Goal: Complete application form: Complete application form

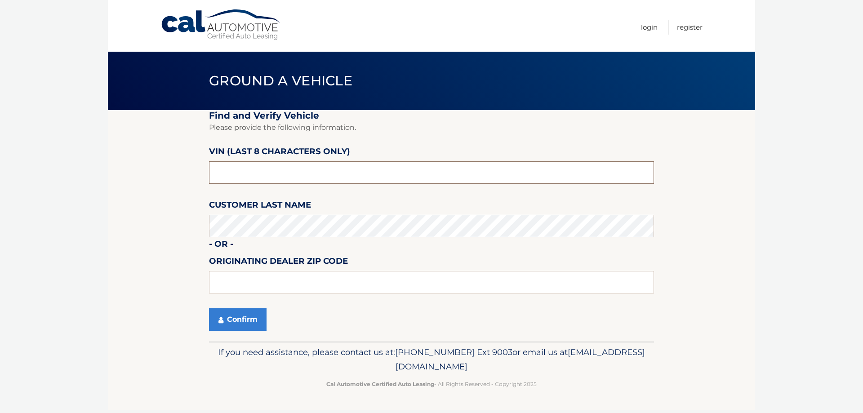
click at [359, 174] on input "text" at bounding box center [431, 172] width 445 height 22
click at [231, 179] on input "text" at bounding box center [431, 172] width 445 height 22
type input "nn411880"
click at [228, 317] on button "Confirm" at bounding box center [238, 319] width 58 height 22
click at [305, 170] on input "text" at bounding box center [431, 172] width 445 height 22
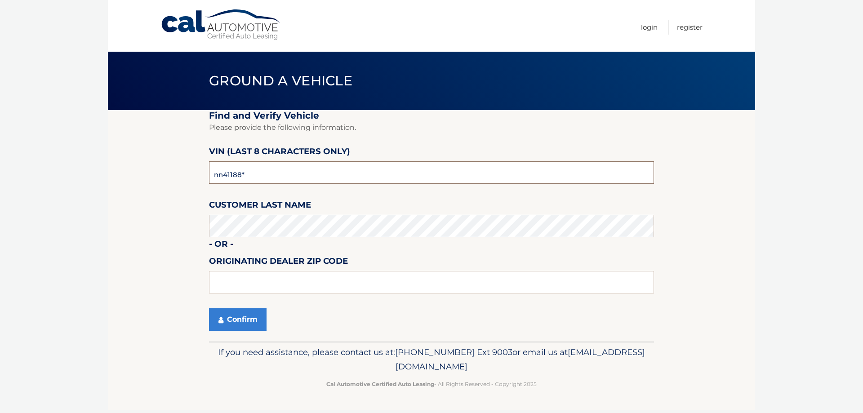
type input "nn411880"
click at [253, 322] on button "Confirm" at bounding box center [238, 319] width 58 height 22
click at [243, 322] on button "Confirm" at bounding box center [238, 319] width 58 height 22
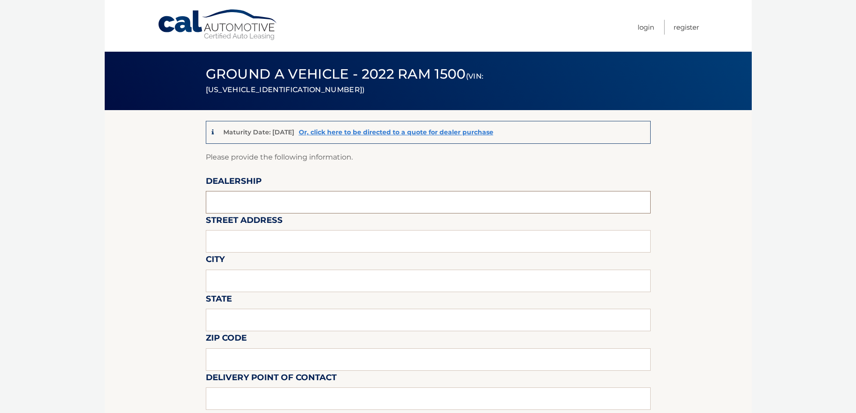
click at [247, 210] on input "text" at bounding box center [428, 202] width 445 height 22
type input "Dave Warren CDJR"
click at [258, 236] on input "text" at bounding box center [428, 241] width 445 height 22
type input "1001 Washington St"
click at [271, 280] on input "text" at bounding box center [428, 281] width 445 height 22
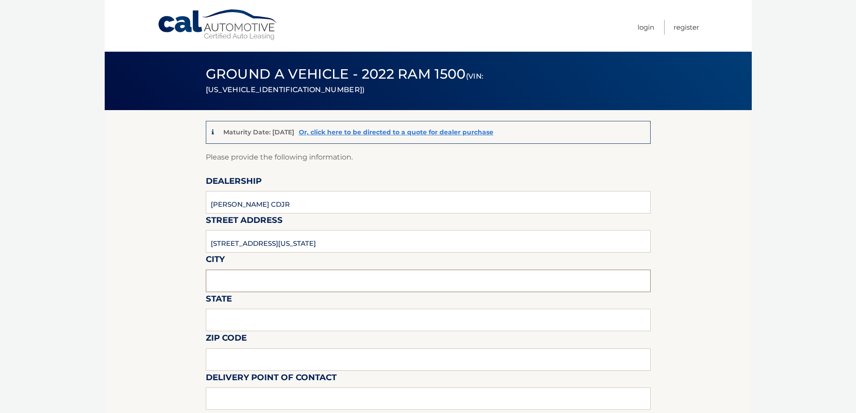
type input "Jamestown"
click at [260, 316] on input "text" at bounding box center [428, 320] width 445 height 22
type input "New York"
click at [245, 364] on input "text" at bounding box center [428, 359] width 445 height 22
type input "14701"
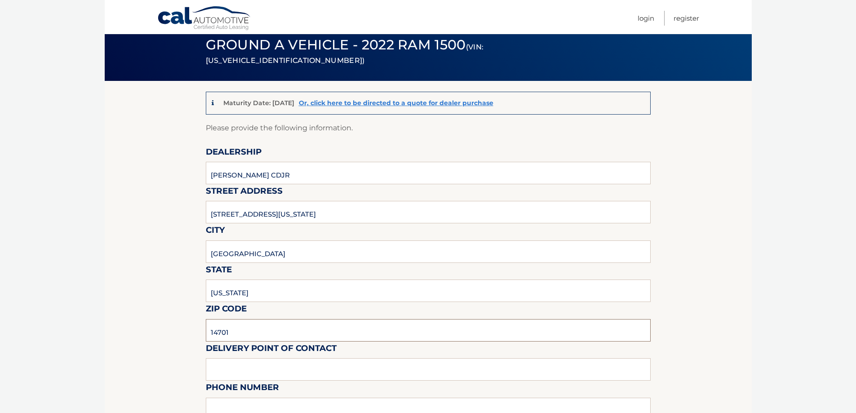
scroll to position [45, 0]
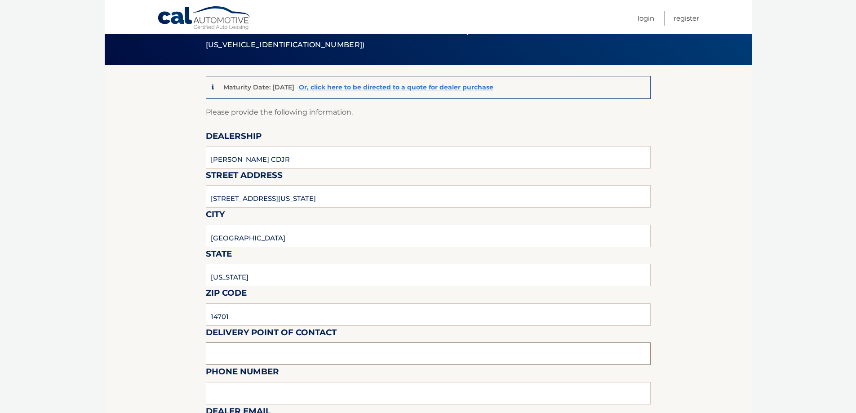
click at [244, 352] on input "text" at bounding box center [428, 353] width 445 height 22
type input "Samantha"
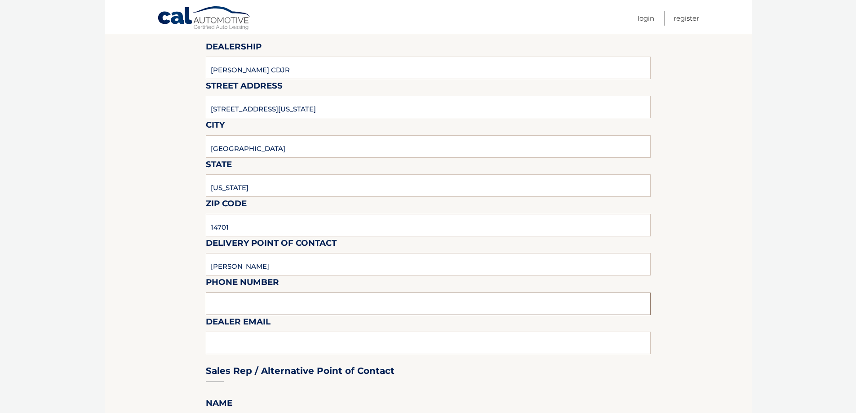
scroll to position [135, 0]
type input "7164847125"
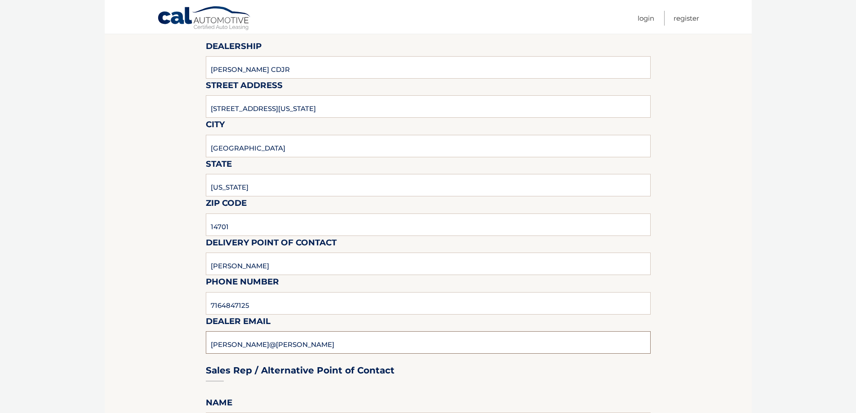
type input "samantha@davewarrencdjr.com"
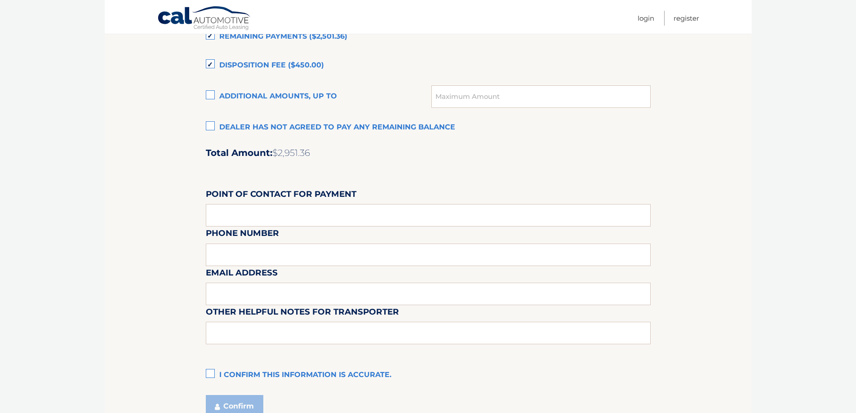
scroll to position [674, 0]
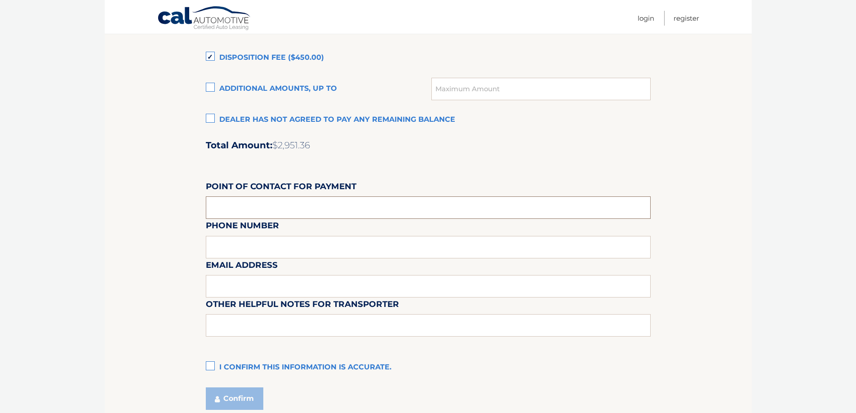
click at [279, 206] on input "text" at bounding box center [428, 207] width 445 height 22
type input "Ann Bernard"
click at [266, 249] on div "Email Address" at bounding box center [428, 238] width 445 height 39
click at [250, 245] on div "Email Address" at bounding box center [428, 238] width 445 height 39
drag, startPoint x: 238, startPoint y: 247, endPoint x: 241, endPoint y: 253, distance: 6.4
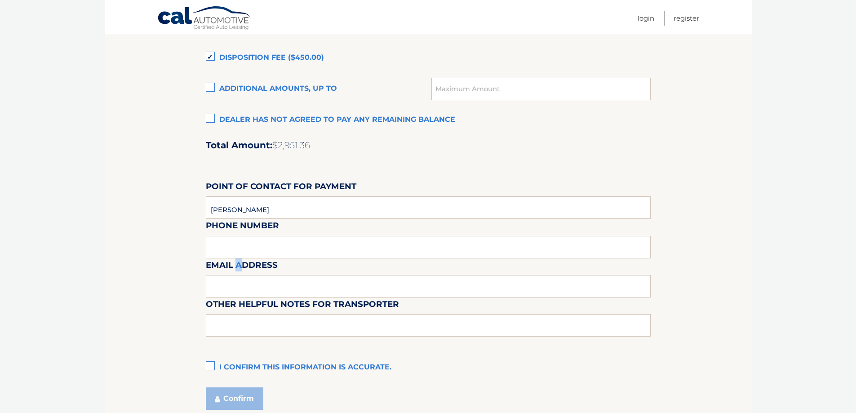
click at [238, 247] on div "Email Address" at bounding box center [428, 238] width 445 height 39
click at [244, 244] on div "Email Address" at bounding box center [428, 238] width 445 height 39
click at [286, 249] on div "Email Address" at bounding box center [428, 238] width 445 height 39
click at [293, 250] on div "Email Address" at bounding box center [428, 238] width 445 height 39
click at [312, 263] on div "Account Balance Settlement Dealer has agreed to pay: Remaining Payments ($2,501…" at bounding box center [428, 177] width 445 height 398
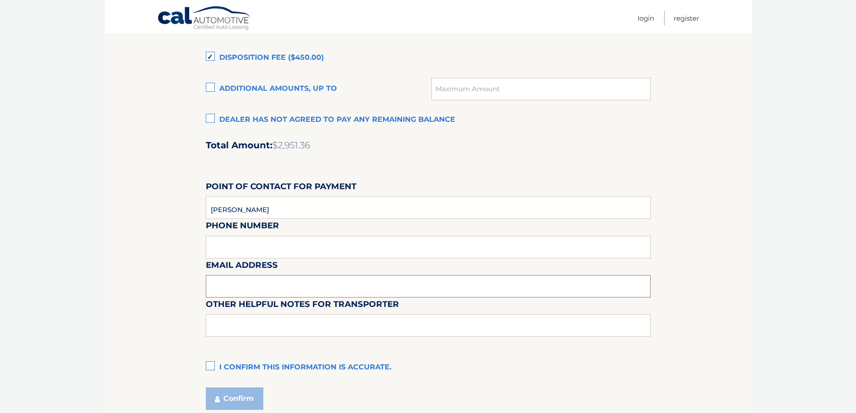
click at [309, 285] on input "text" at bounding box center [428, 286] width 445 height 22
type input "ann@davewarrencdjr.com"
click at [211, 368] on label "I confirm this information is accurate." at bounding box center [428, 368] width 445 height 18
click at [0, 0] on input "I confirm this information is accurate." at bounding box center [0, 0] width 0 height 0
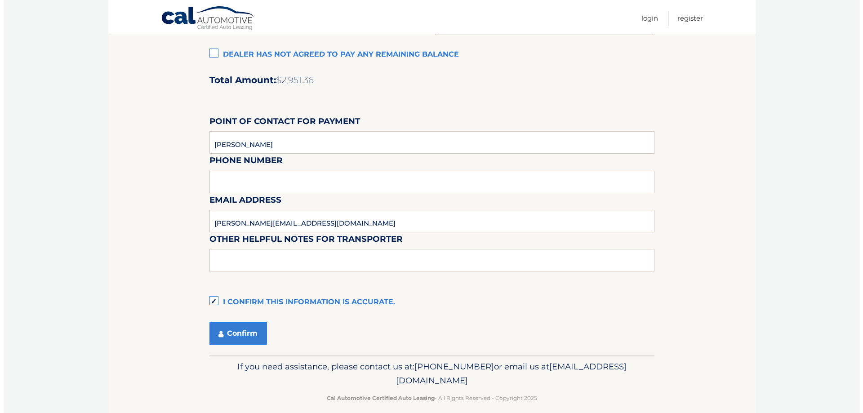
scroll to position [750, 0]
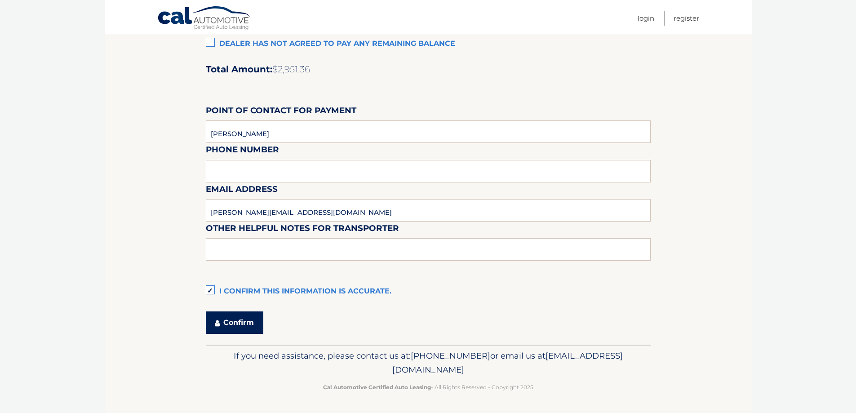
click at [250, 325] on button "Confirm" at bounding box center [235, 322] width 58 height 22
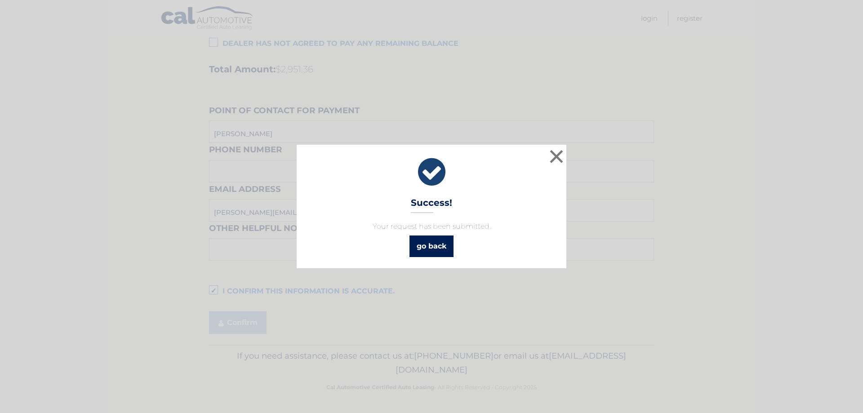
click at [428, 246] on link "go back" at bounding box center [431, 246] width 44 height 22
